Goal: Task Accomplishment & Management: Manage account settings

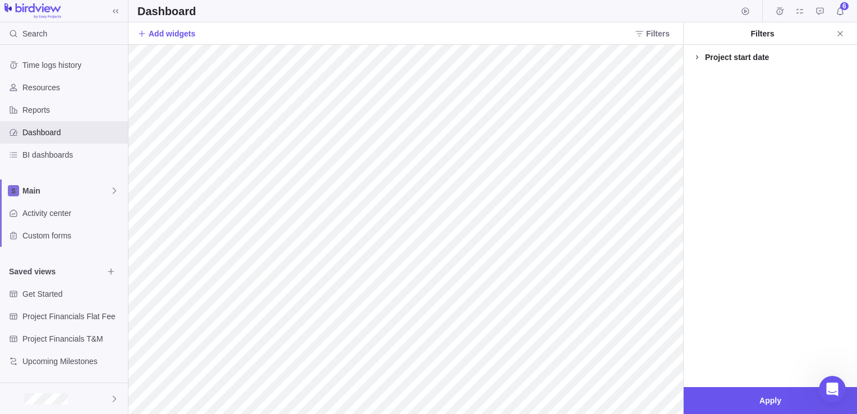
click at [700, 56] on icon at bounding box center [696, 57] width 9 height 9
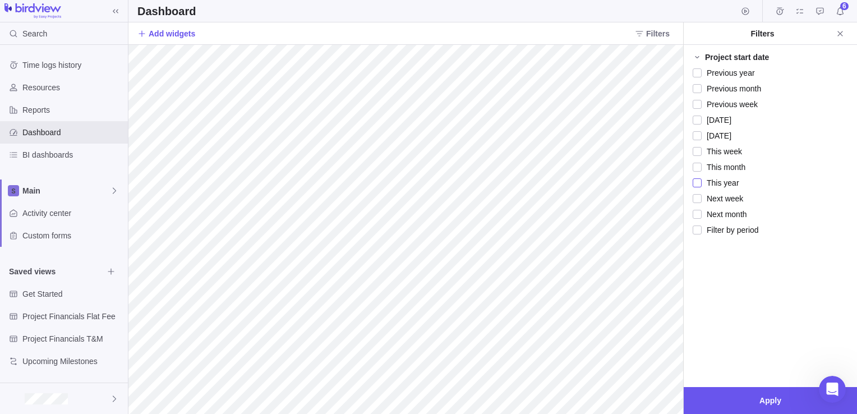
click at [699, 184] on div at bounding box center [696, 183] width 9 height 16
click at [760, 402] on span "Apply" at bounding box center [770, 400] width 22 height 13
click at [696, 181] on div at bounding box center [696, 183] width 9 height 16
click at [699, 186] on div at bounding box center [696, 183] width 9 height 16
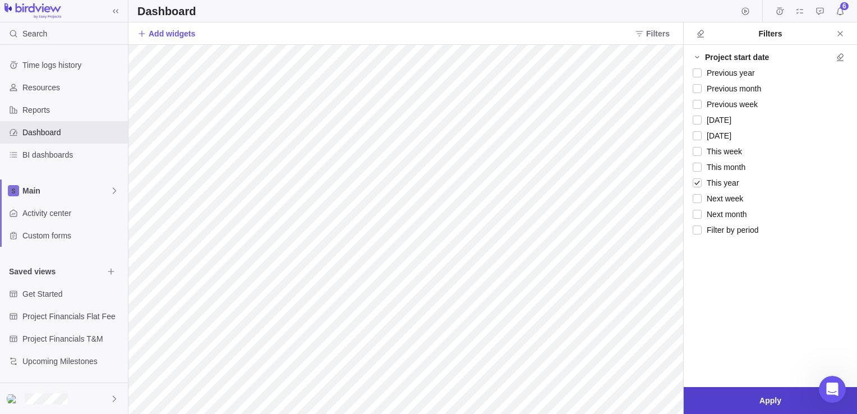
click at [733, 395] on span "Apply" at bounding box center [769, 400] width 173 height 27
click at [838, 29] on icon "Close" at bounding box center [839, 33] width 9 height 9
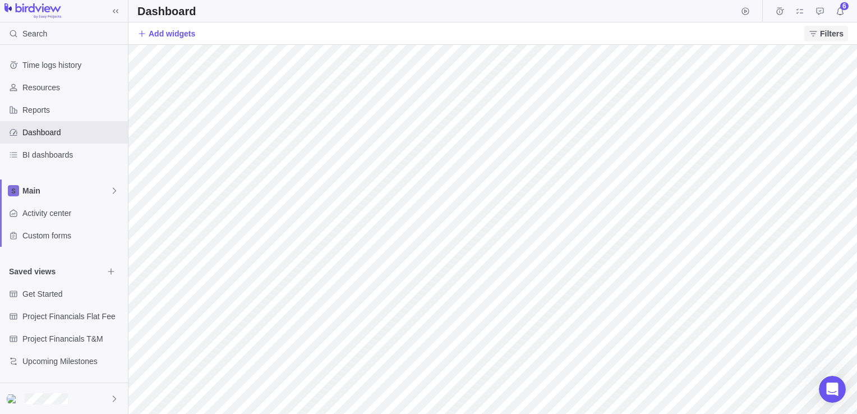
click at [823, 38] on span "Filters" at bounding box center [832, 33] width 24 height 11
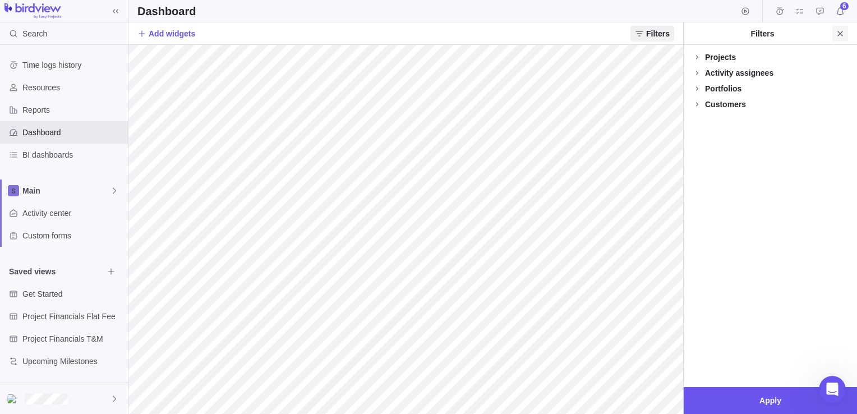
click at [840, 31] on icon "Close" at bounding box center [839, 33] width 9 height 9
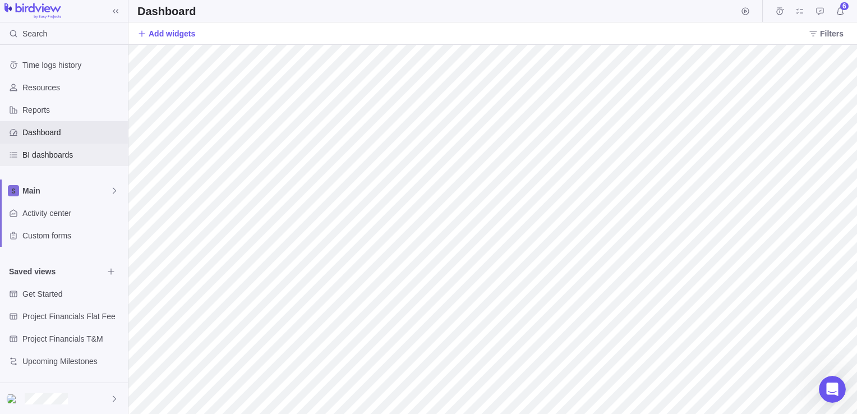
click at [41, 154] on span "BI dashboards" at bounding box center [72, 154] width 101 height 11
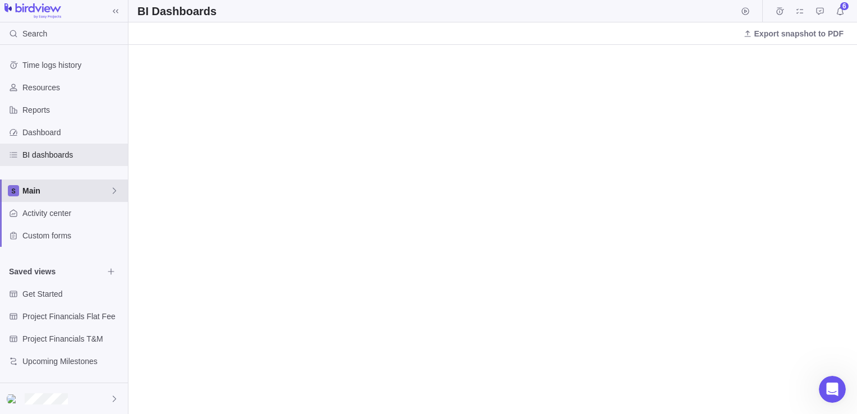
click at [80, 196] on div "Main" at bounding box center [64, 190] width 128 height 22
click at [75, 221] on span "Main" at bounding box center [72, 216] width 84 height 11
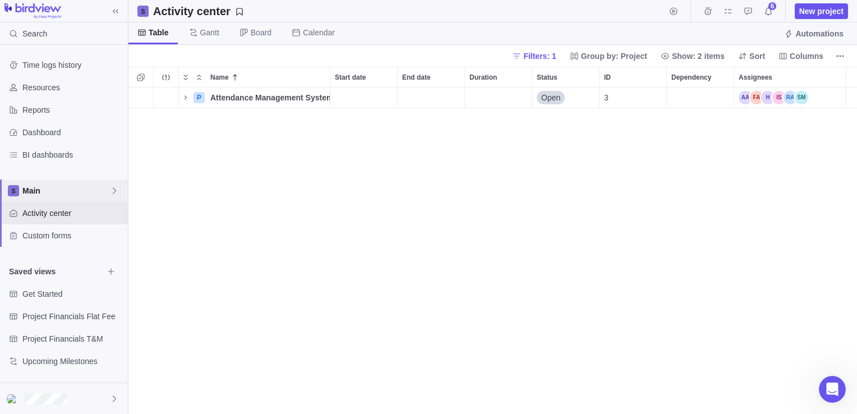
scroll to position [318, 720]
click at [556, 55] on span "Filters: 1" at bounding box center [539, 55] width 33 height 11
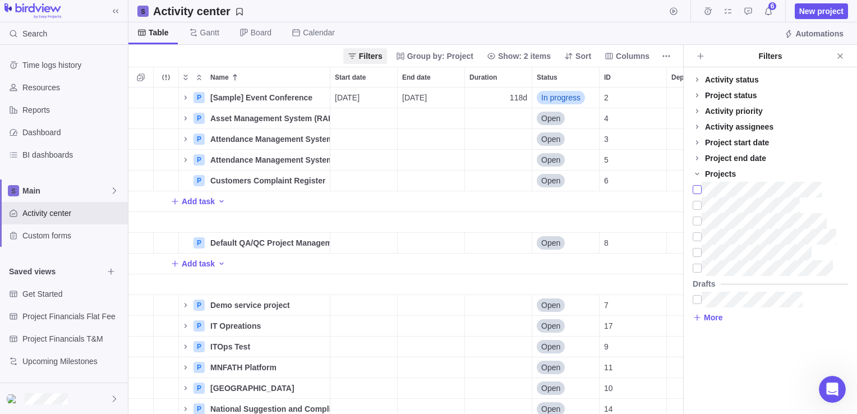
scroll to position [318, 545]
click at [720, 317] on span "More" at bounding box center [713, 317] width 19 height 11
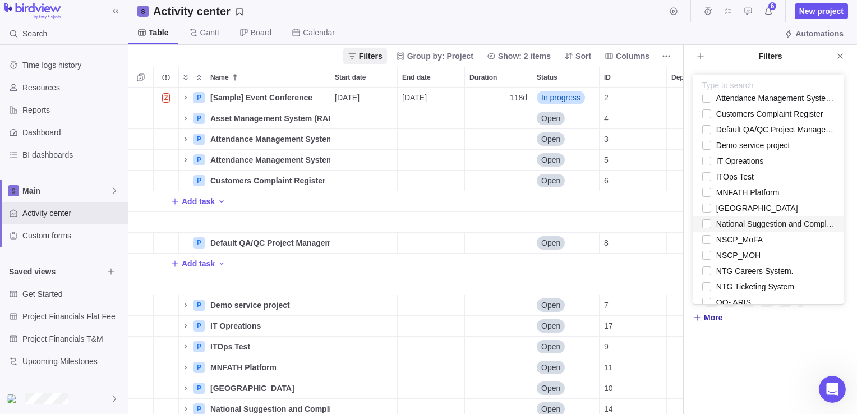
scroll to position [56, 0]
click at [709, 207] on div "grid" at bounding box center [706, 209] width 9 height 16
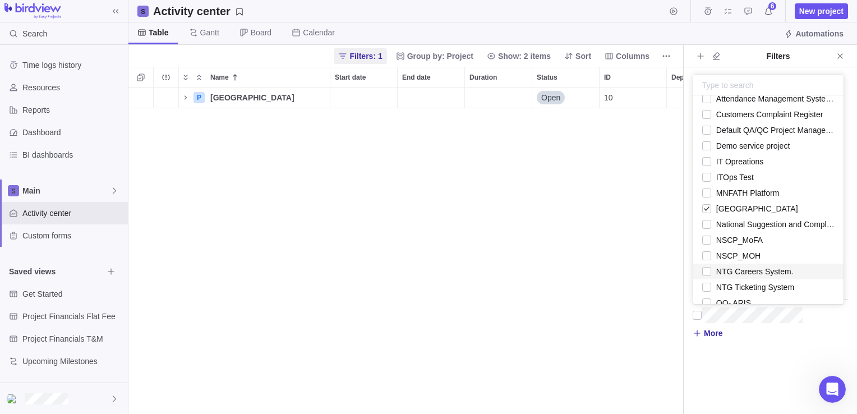
scroll to position [318, 545]
click at [753, 356] on div "Activity status Default Workflow Project status Default Workflow Activity prior…" at bounding box center [769, 240] width 173 height 346
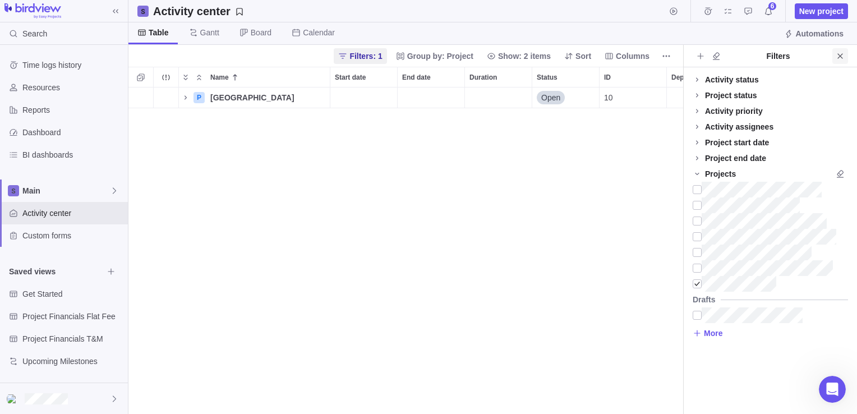
click at [841, 57] on icon "Close" at bounding box center [839, 56] width 9 height 9
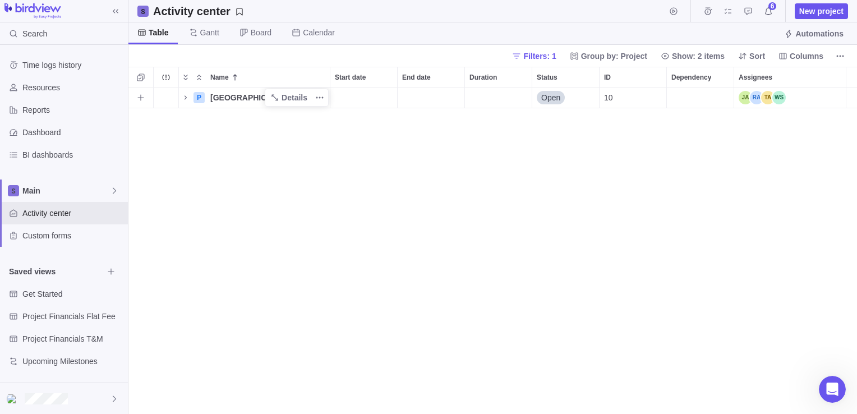
click at [214, 100] on span "[GEOGRAPHIC_DATA]" at bounding box center [252, 97] width 84 height 11
click at [191, 100] on div "Name Start date End date Duration Status ID Dependency Assignees P Muscat Munic…" at bounding box center [492, 240] width 728 height 347
click at [186, 98] on icon "Name" at bounding box center [185, 97] width 9 height 9
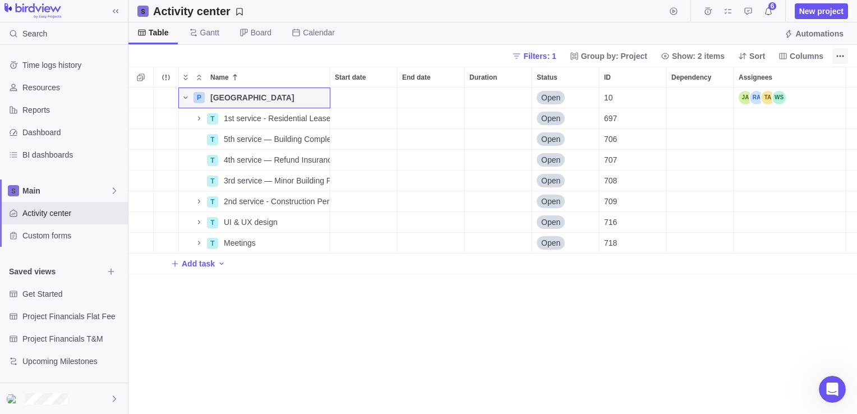
drag, startPoint x: 844, startPoint y: 63, endPoint x: 838, endPoint y: 57, distance: 8.7
click at [844, 64] on div "Filters: 1 Group by: Project Show: 2 items Sort Columns" at bounding box center [492, 56] width 728 height 22
click at [835, 53] on icon "More actions" at bounding box center [839, 56] width 9 height 9
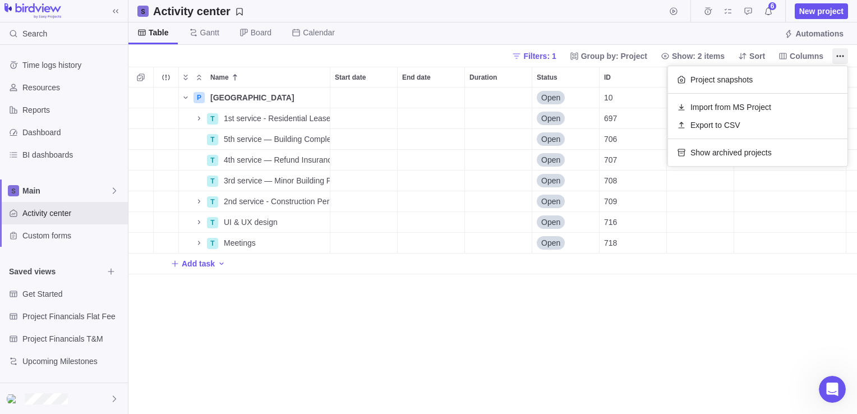
click at [357, 352] on body "Search Time logs history Resources Reports Dashboard BI dashboards Main Activit…" at bounding box center [428, 207] width 857 height 414
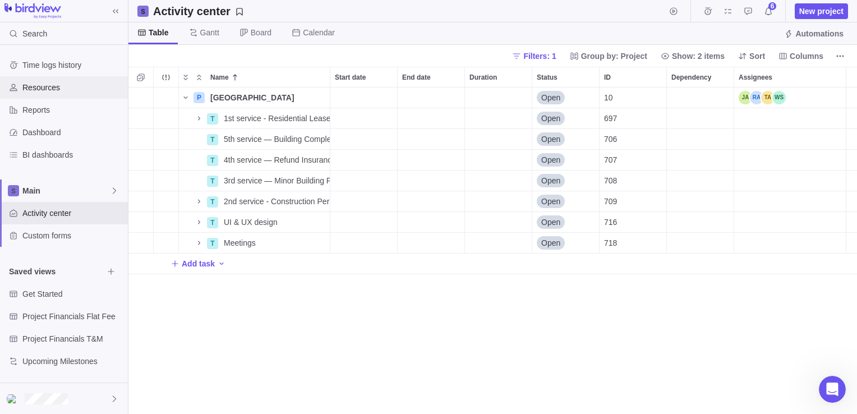
click at [65, 91] on span "Resources" at bounding box center [72, 87] width 101 height 11
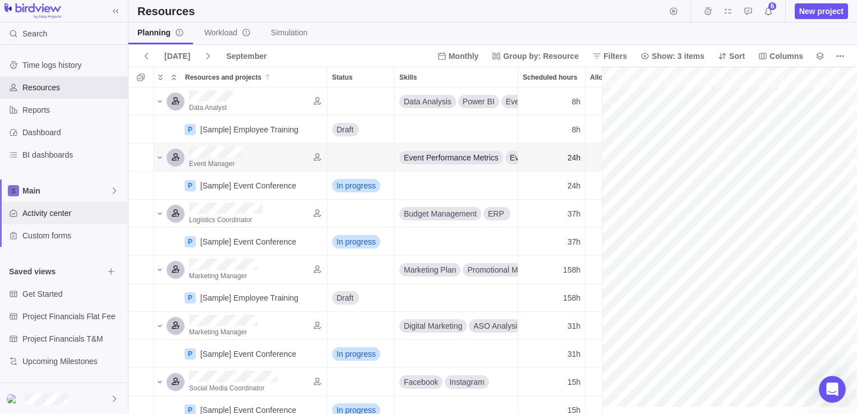
click at [68, 216] on span "Activity center" at bounding box center [72, 212] width 101 height 11
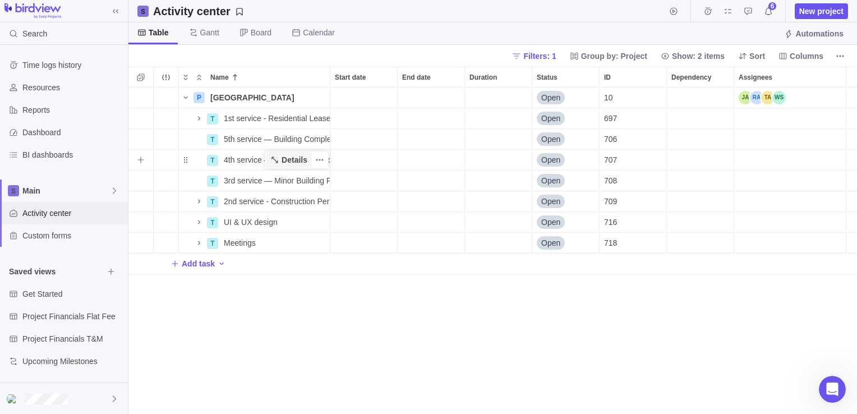
scroll to position [318, 720]
drag, startPoint x: 220, startPoint y: 98, endPoint x: 225, endPoint y: 303, distance: 204.7
click at [213, 331] on div "P Muscat Municipality Details Open 10 T 1st service - Residential Lease Details…" at bounding box center [492, 250] width 728 height 327
click at [321, 98] on icon "More actions" at bounding box center [319, 97] width 9 height 9
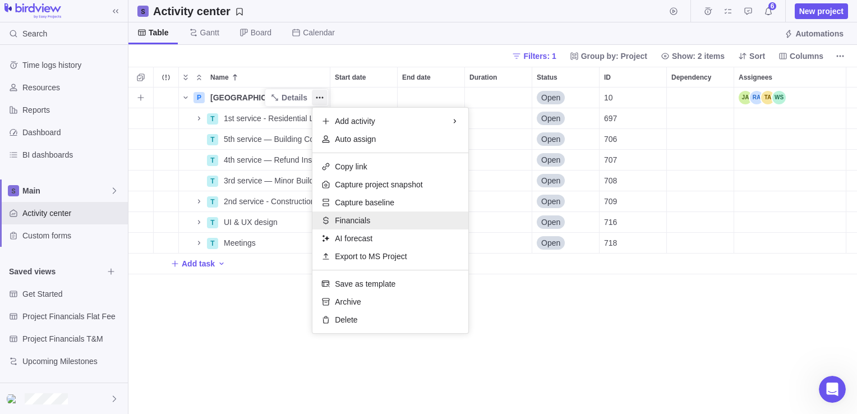
click at [374, 221] on div "Financials" at bounding box center [390, 220] width 156 height 18
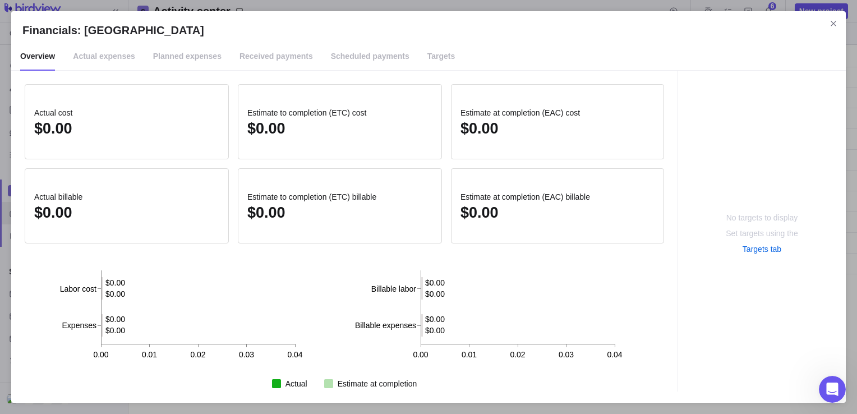
click at [90, 60] on span "Actual expenses" at bounding box center [104, 57] width 62 height 28
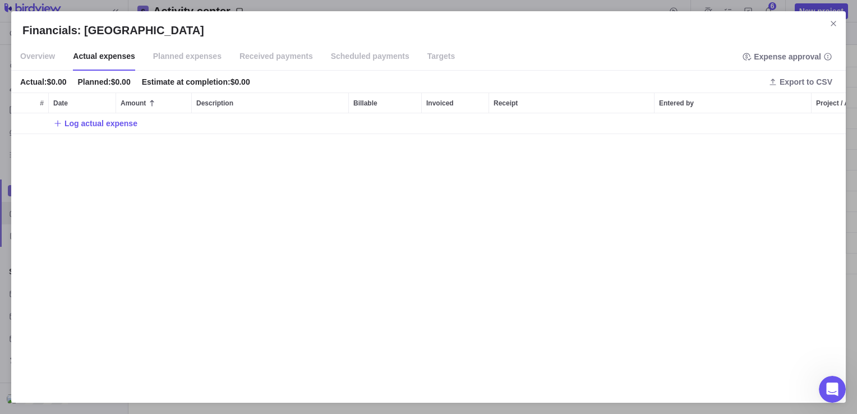
scroll to position [269, 825]
click at [100, 124] on span "Log actual expense" at bounding box center [100, 123] width 73 height 11
click at [155, 56] on div "Financials: Muscat Municipality Overview Actual expenses Planned expenses Recei…" at bounding box center [428, 207] width 857 height 414
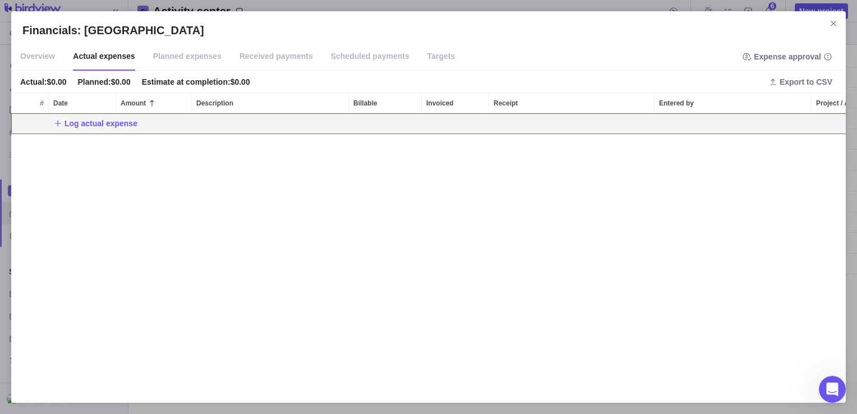
click at [165, 53] on span "Planned expenses" at bounding box center [187, 57] width 68 height 28
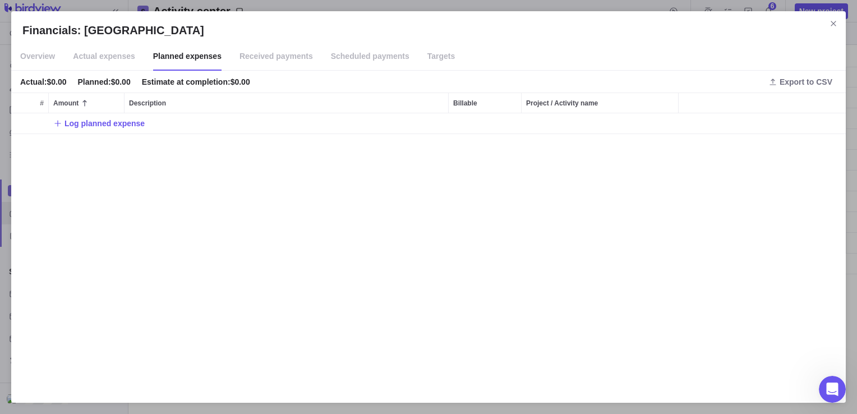
drag, startPoint x: 830, startPoint y: 24, endPoint x: 680, endPoint y: 57, distance: 153.3
click at [830, 24] on icon "Close" at bounding box center [833, 23] width 9 height 9
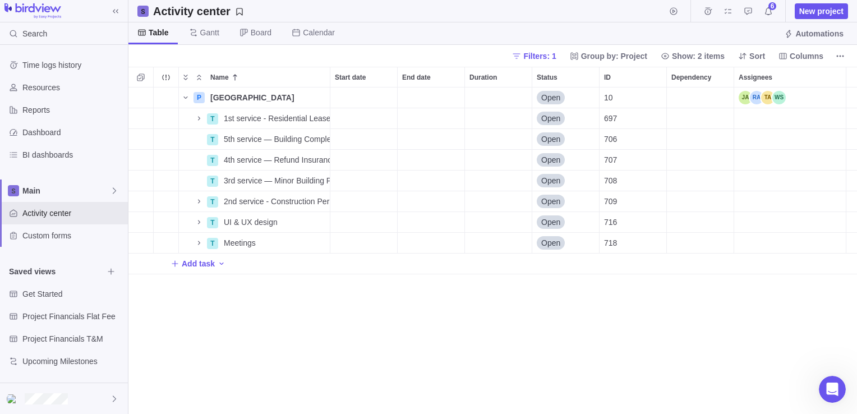
drag, startPoint x: 231, startPoint y: 98, endPoint x: 316, endPoint y: 353, distance: 268.9
click at [316, 353] on div "P Muscat Municipality Details Open 10 T 1st service - Residential Lease Details…" at bounding box center [492, 250] width 728 height 327
click at [318, 98] on icon "More actions" at bounding box center [319, 97] width 9 height 9
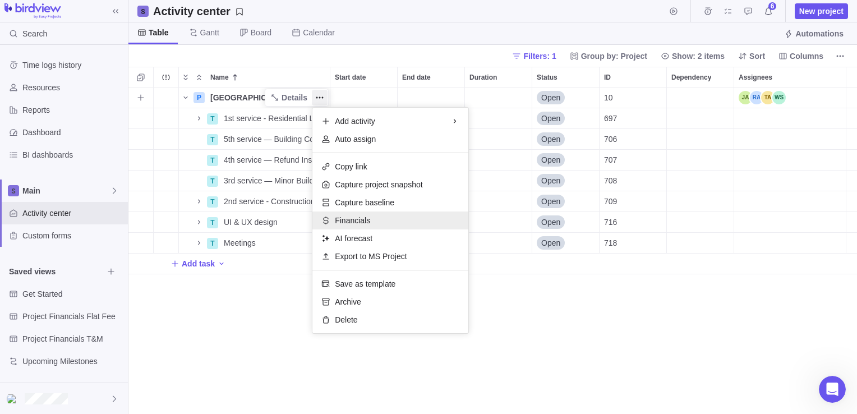
click at [347, 221] on span "Financials" at bounding box center [352, 220] width 35 height 11
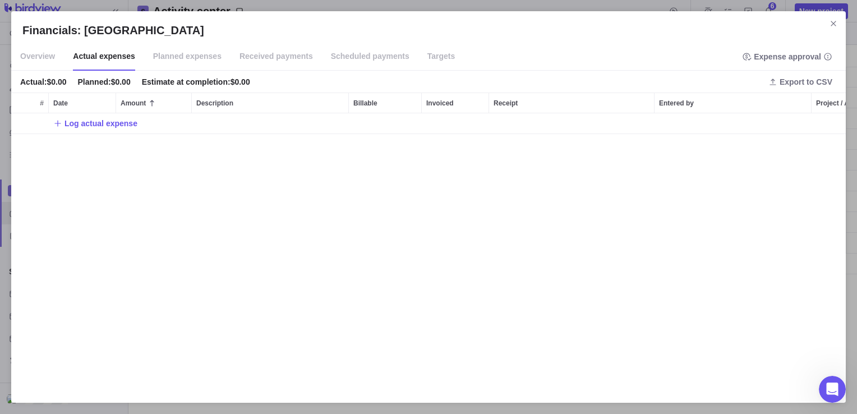
click at [26, 56] on span "Overview" at bounding box center [37, 57] width 35 height 28
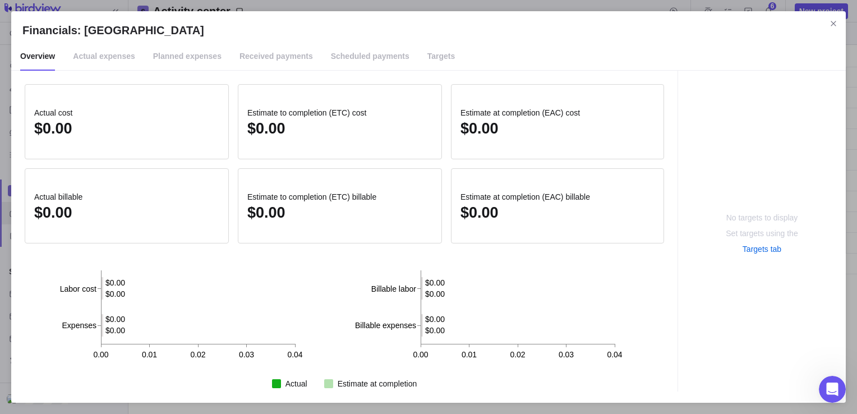
click at [95, 62] on span "Actual expenses" at bounding box center [104, 57] width 62 height 28
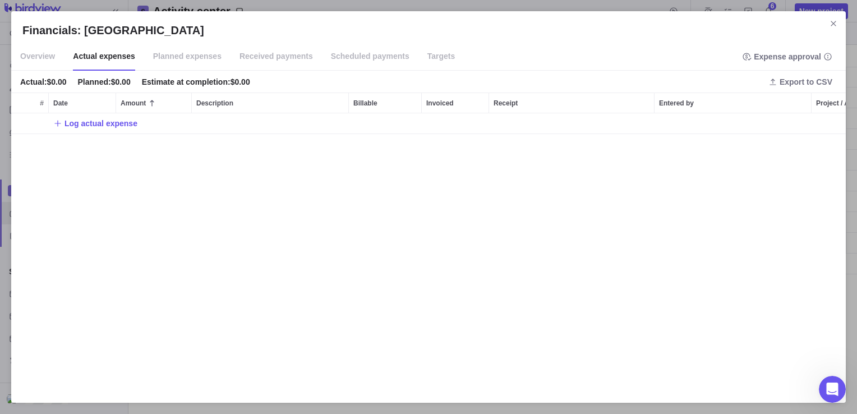
click at [442, 262] on div "Log actual expense" at bounding box center [428, 252] width 834 height 278
click at [183, 55] on span "Planned expenses" at bounding box center [187, 57] width 68 height 28
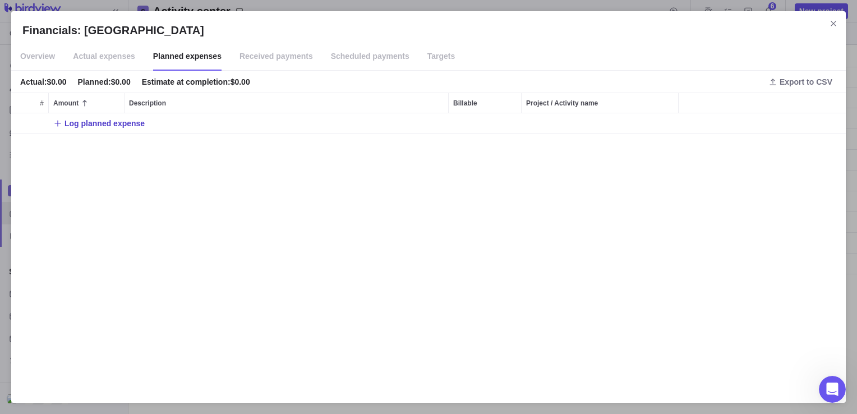
click at [87, 124] on span "Log planned expense" at bounding box center [104, 123] width 80 height 11
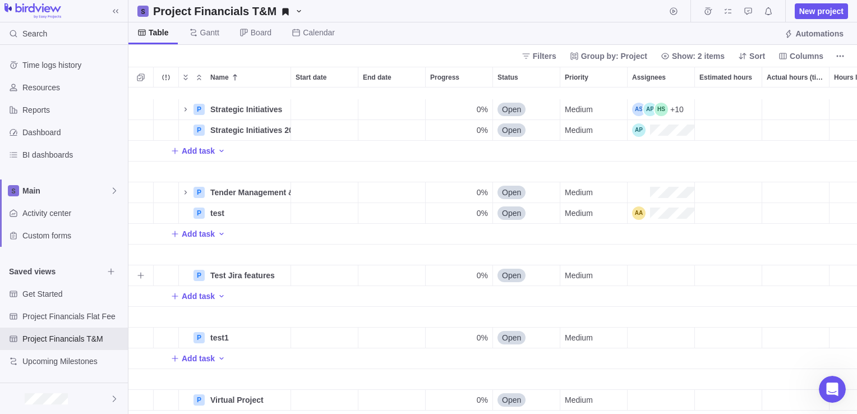
scroll to position [614, 0]
